Goal: Transaction & Acquisition: Purchase product/service

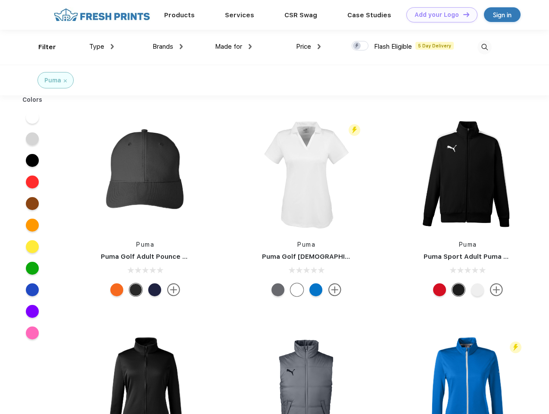
click at [439, 15] on link "Add your Logo Design Tool" at bounding box center [441, 14] width 71 height 15
click at [0, 0] on div "Design Tool" at bounding box center [0, 0] width 0 height 0
click at [462, 14] on link "Add your Logo Design Tool" at bounding box center [441, 14] width 71 height 15
click at [41, 47] on div "Filter" at bounding box center [47, 47] width 18 height 10
click at [102, 47] on span "Type" at bounding box center [96, 47] width 15 height 8
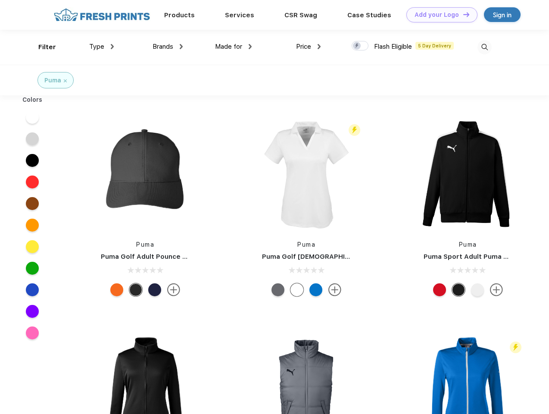
click at [168, 47] on span "Brands" at bounding box center [163, 47] width 21 height 8
click at [234, 47] on span "Made for" at bounding box center [228, 47] width 27 height 8
click at [309, 47] on span "Price" at bounding box center [303, 47] width 15 height 8
click at [360, 46] on div at bounding box center [360, 45] width 17 height 9
click at [357, 46] on input "checkbox" at bounding box center [355, 44] width 6 height 6
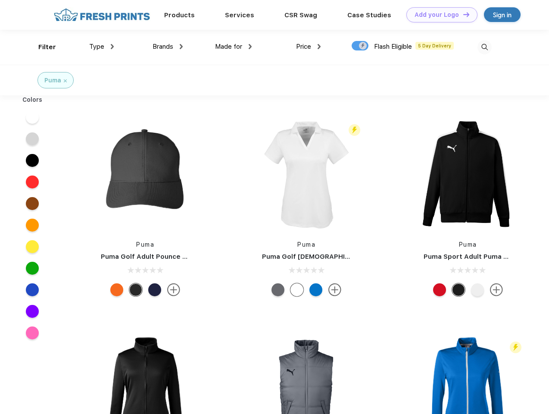
click at [484, 47] on img at bounding box center [485, 47] width 14 height 14
